Goal: Information Seeking & Learning: Find specific fact

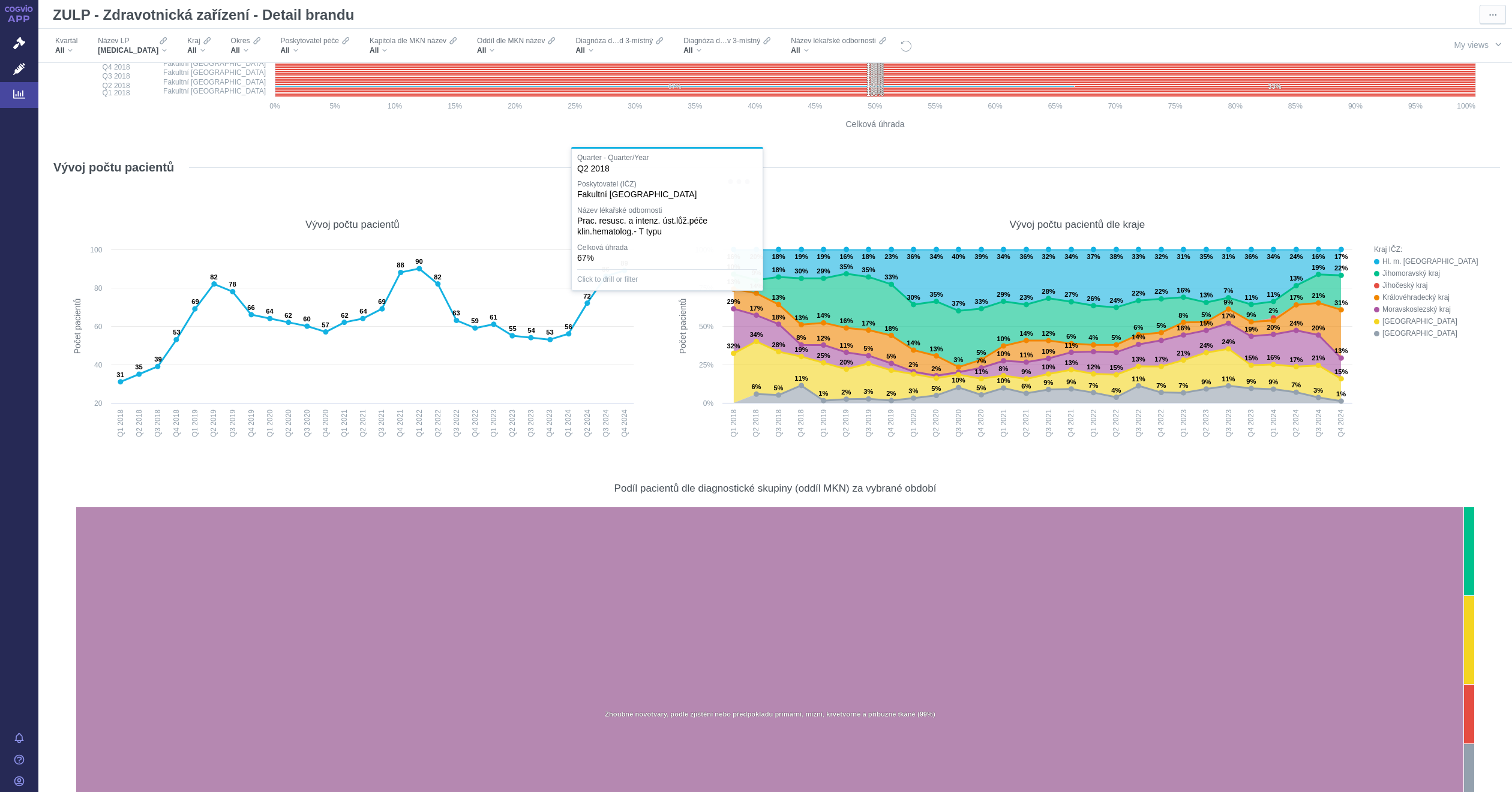
scroll to position [11852, 0]
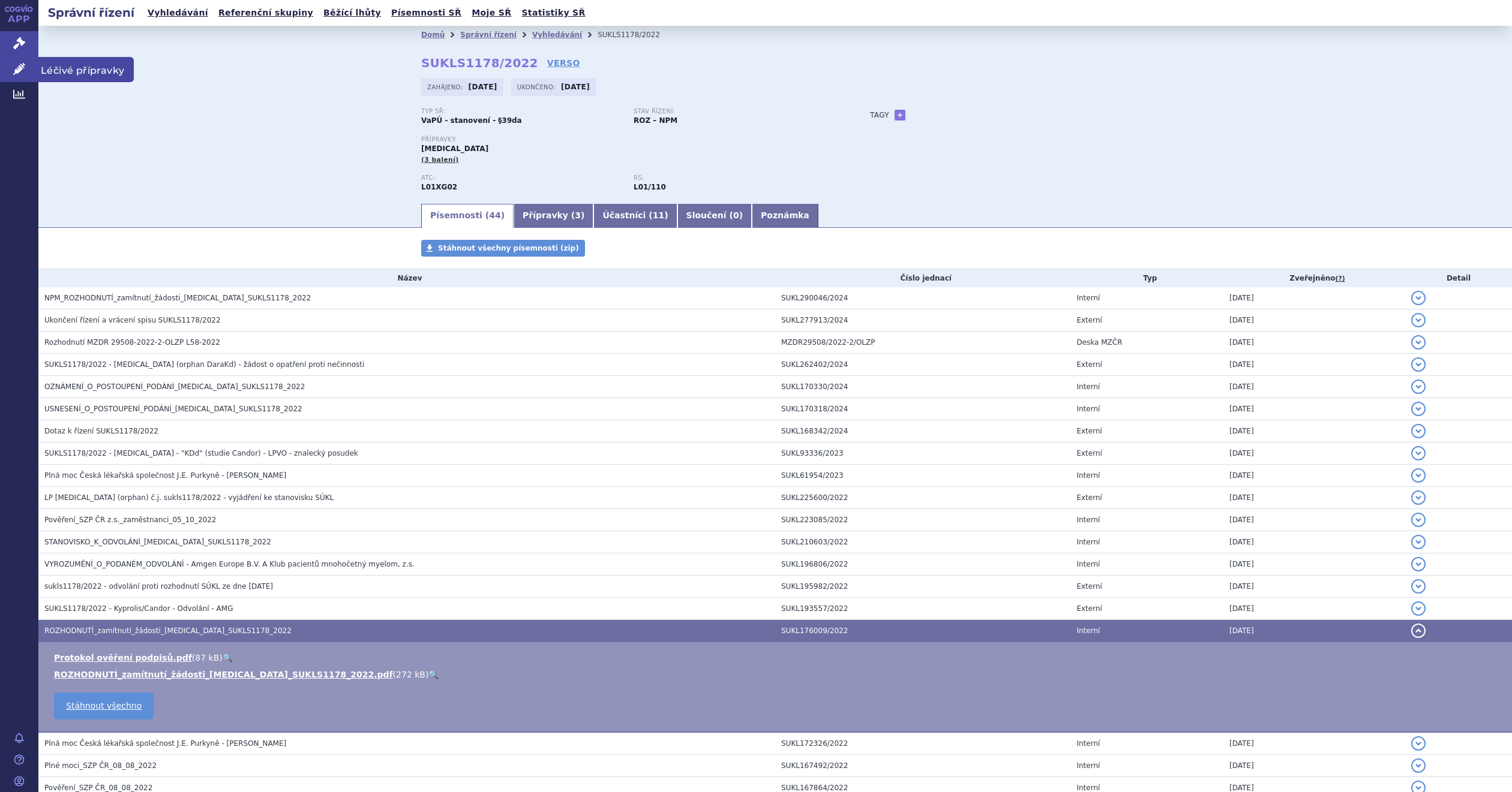
click at [54, 61] on span "Léčivé přípravky" at bounding box center [86, 69] width 96 height 25
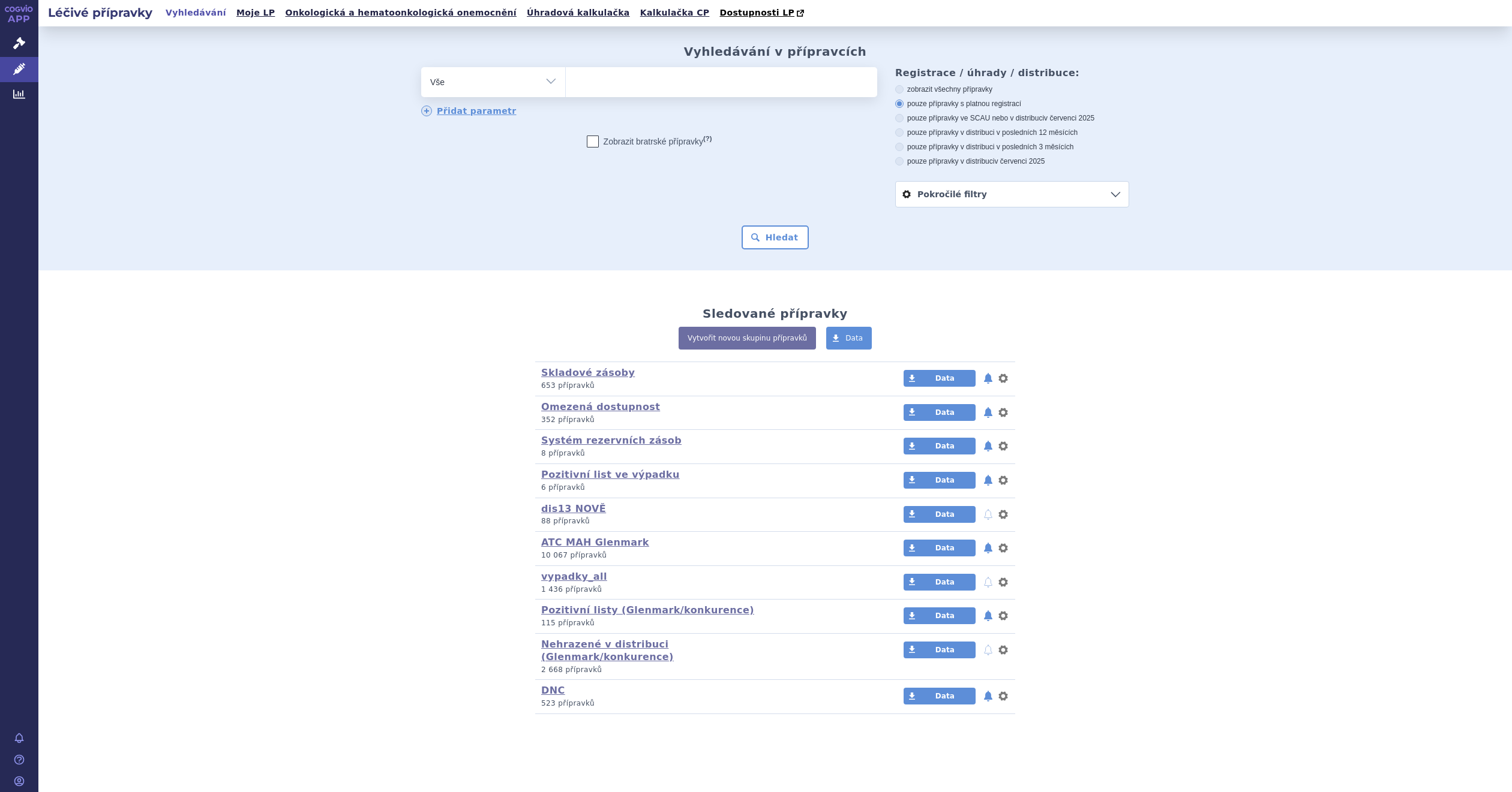
click at [599, 78] on ul at bounding box center [721, 79] width 311 height 25
click at [566, 78] on select at bounding box center [565, 82] width 1 height 30
type input "ky"
type input "kypr"
type input "kypro"
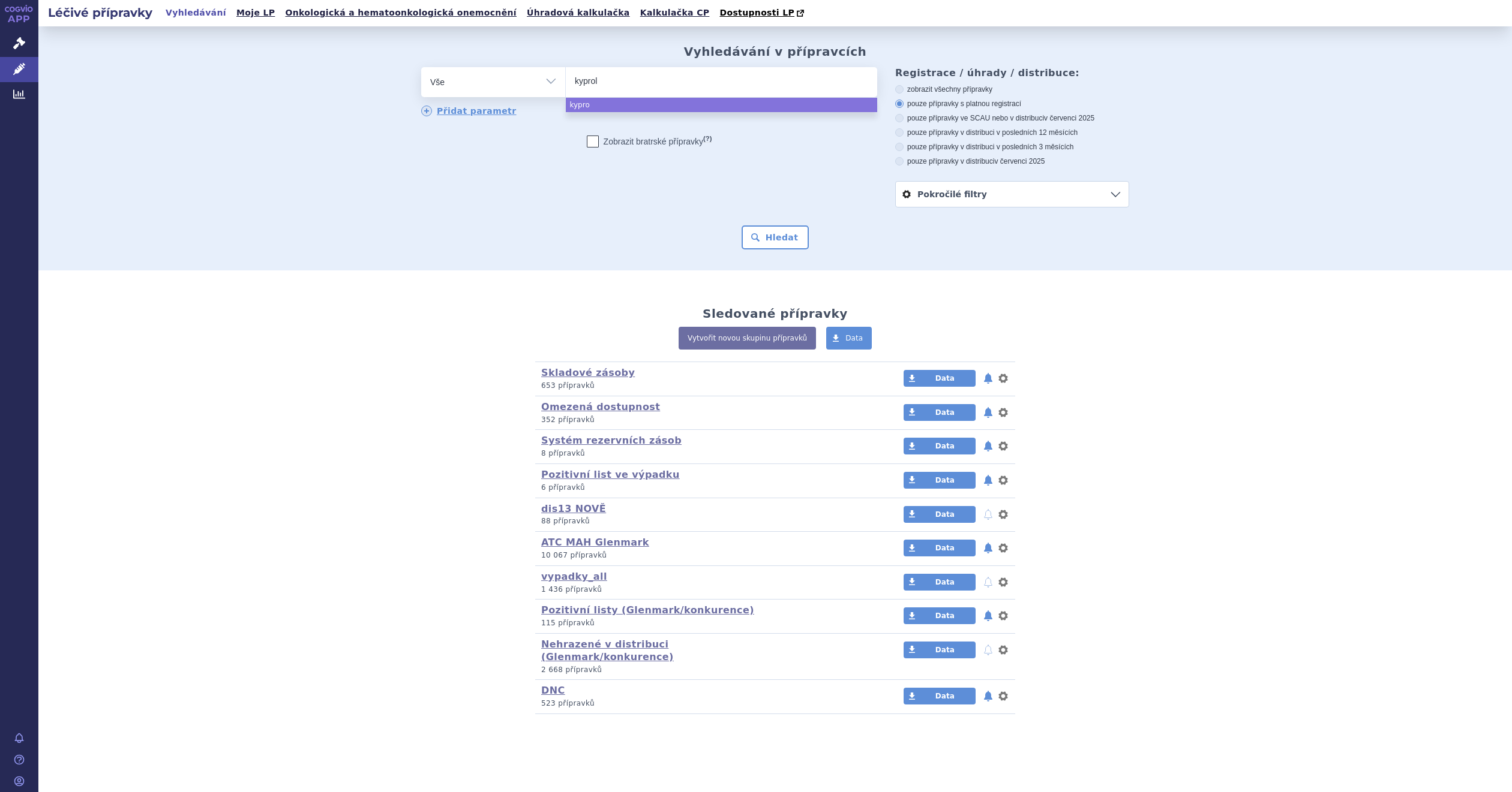
type input "kyproli"
type input "kyprolis"
select select "kyprolis"
click at [785, 231] on button "Hledat" at bounding box center [775, 237] width 68 height 24
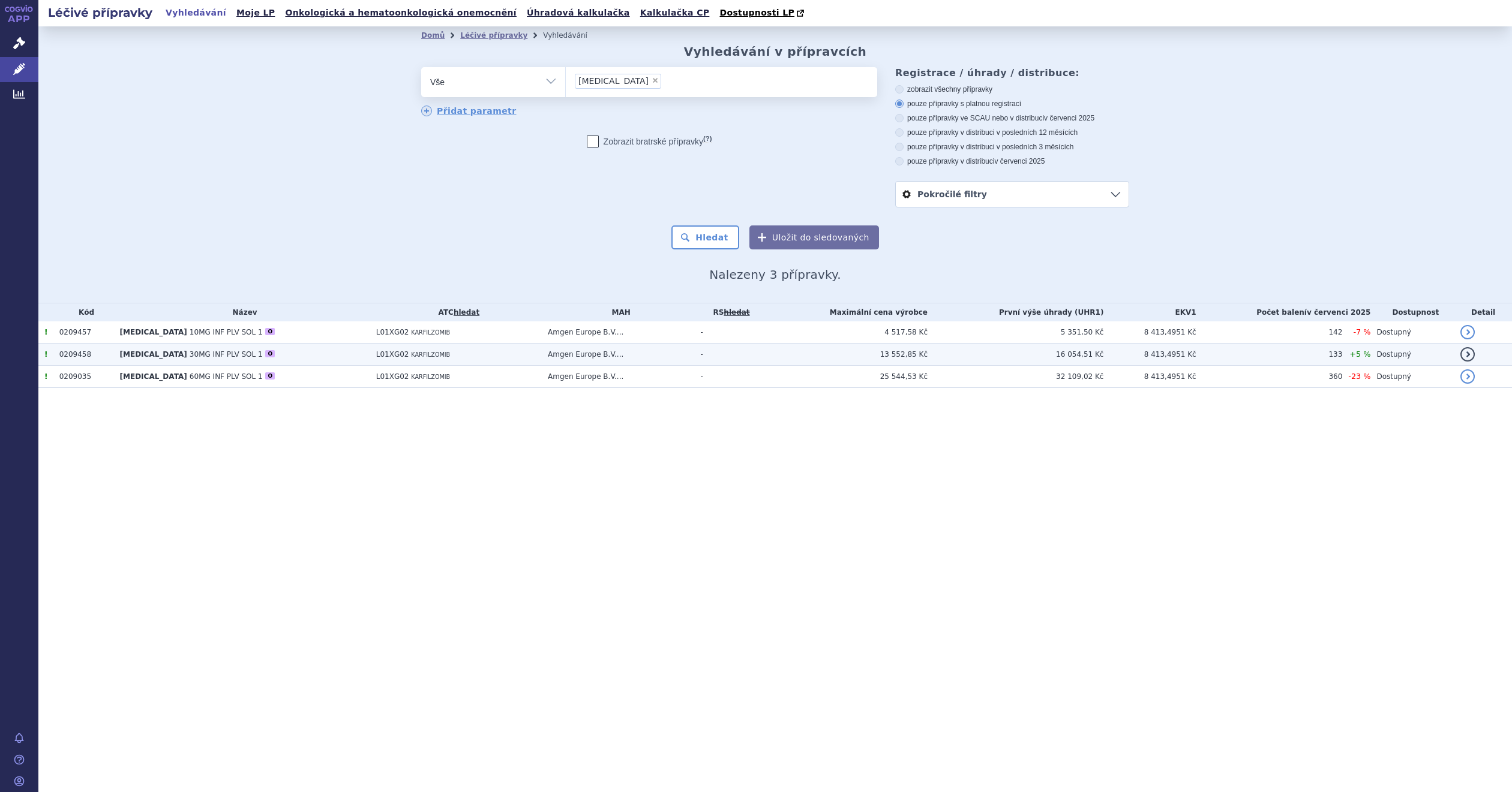
click at [1469, 355] on link "detail" at bounding box center [1467, 354] width 15 height 15
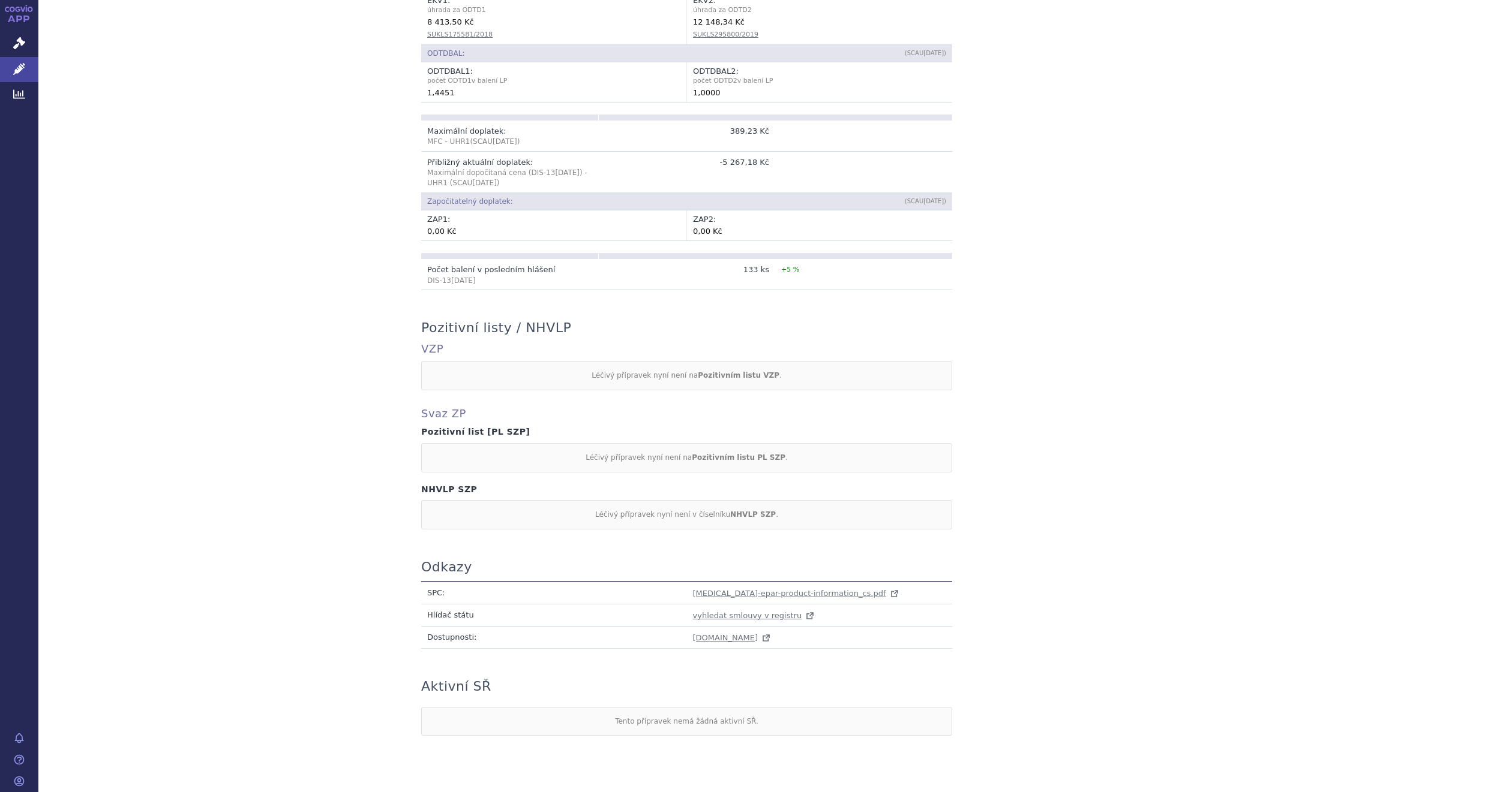
scroll to position [760, 0]
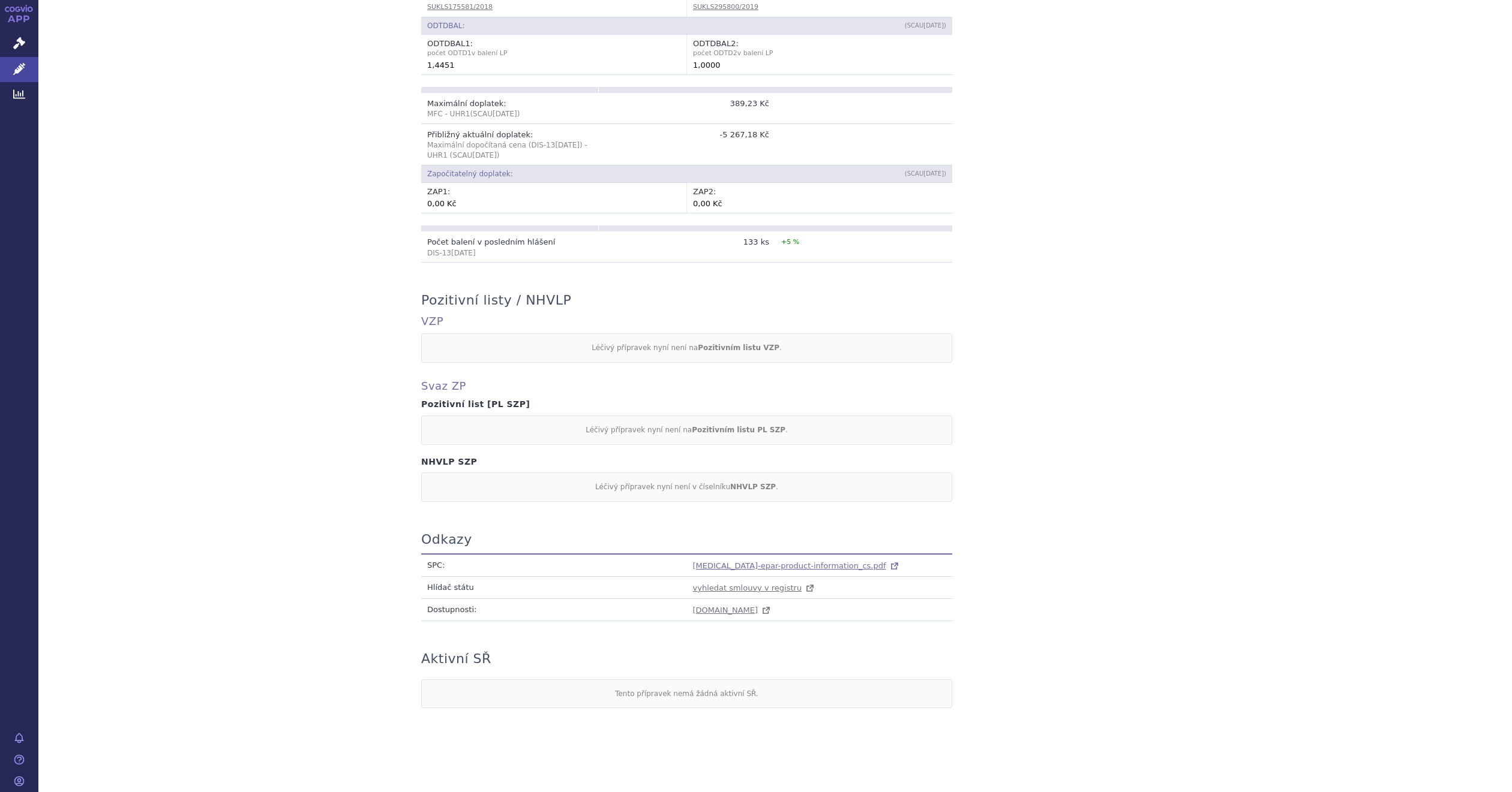
click at [711, 563] on span "[MEDICAL_DATA]-epar-product-information_cs.pdf" at bounding box center [789, 566] width 193 height 9
